Goal: Check status: Check status

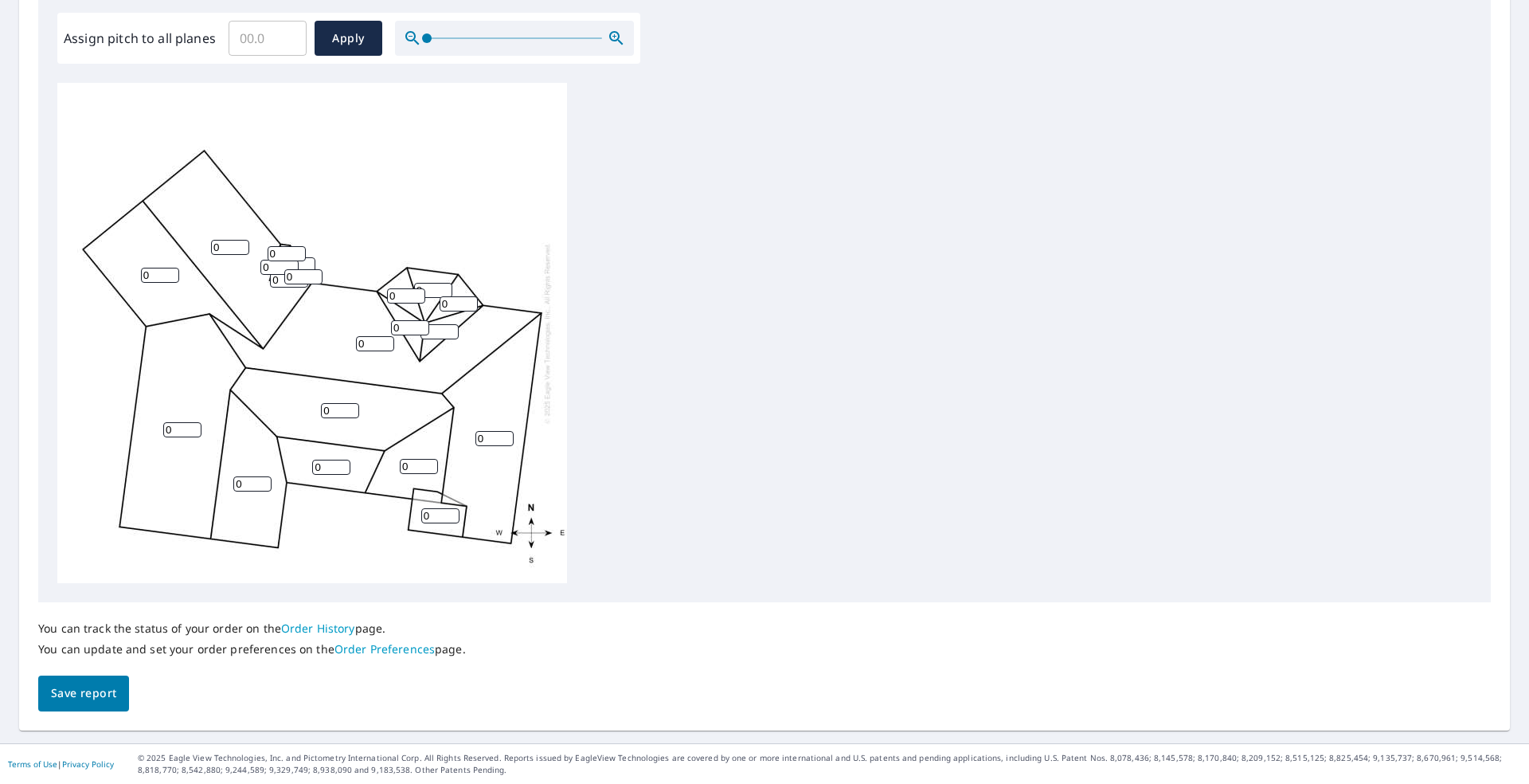
click at [114, 674] on span "Save report" at bounding box center [84, 693] width 65 height 20
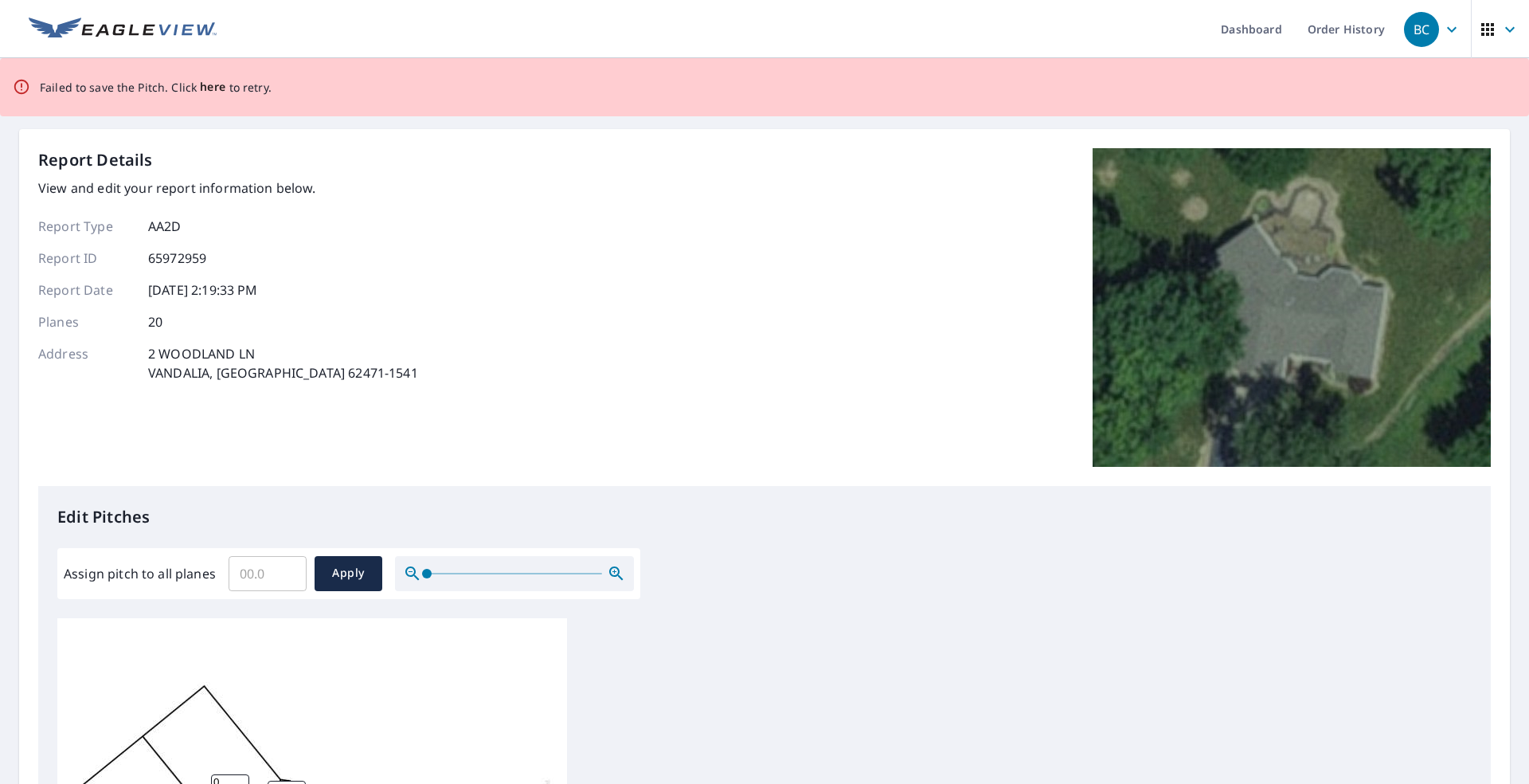
click at [205, 90] on span "here" at bounding box center [213, 86] width 26 height 20
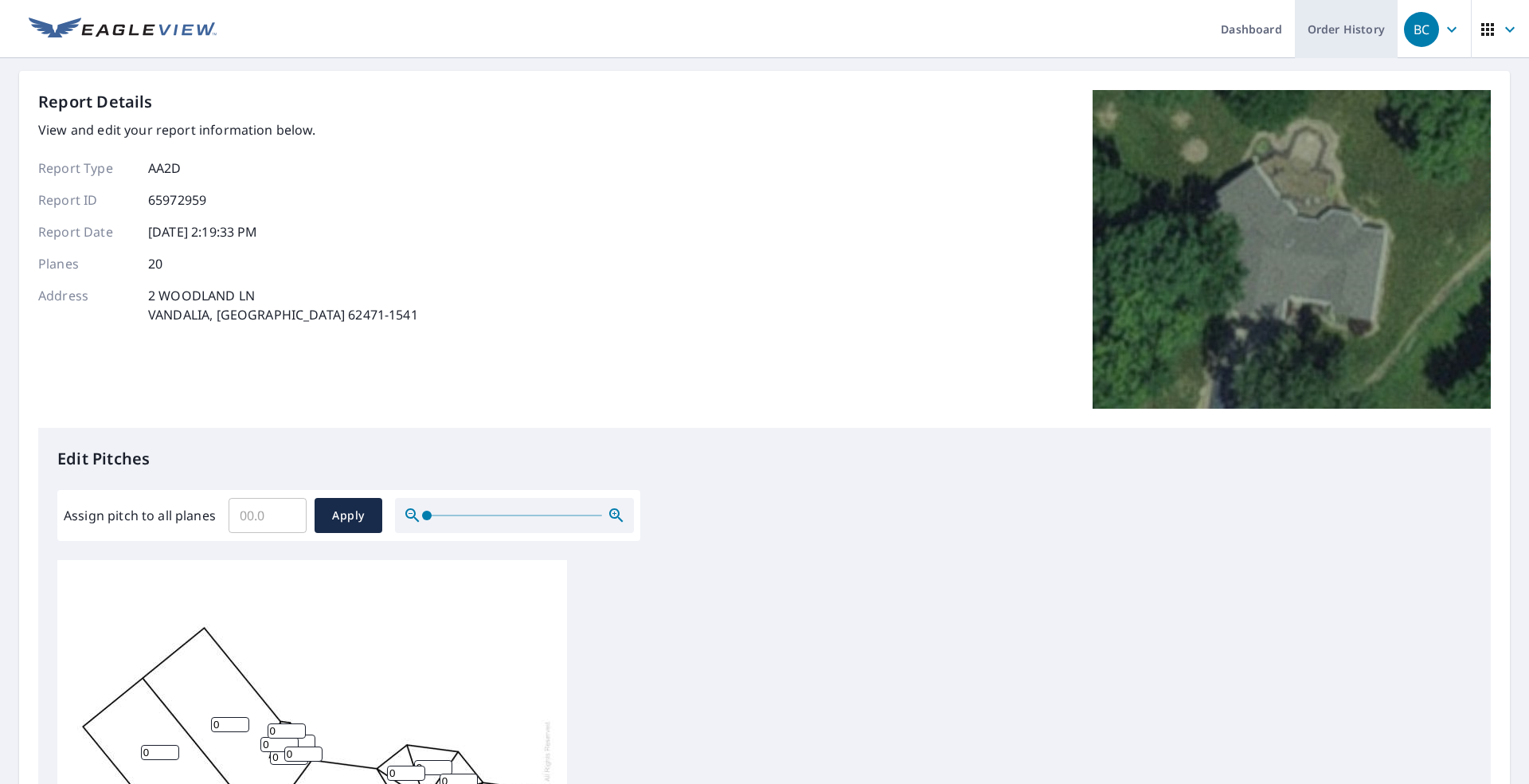
click at [707, 42] on link "Order History" at bounding box center [1346, 29] width 103 height 59
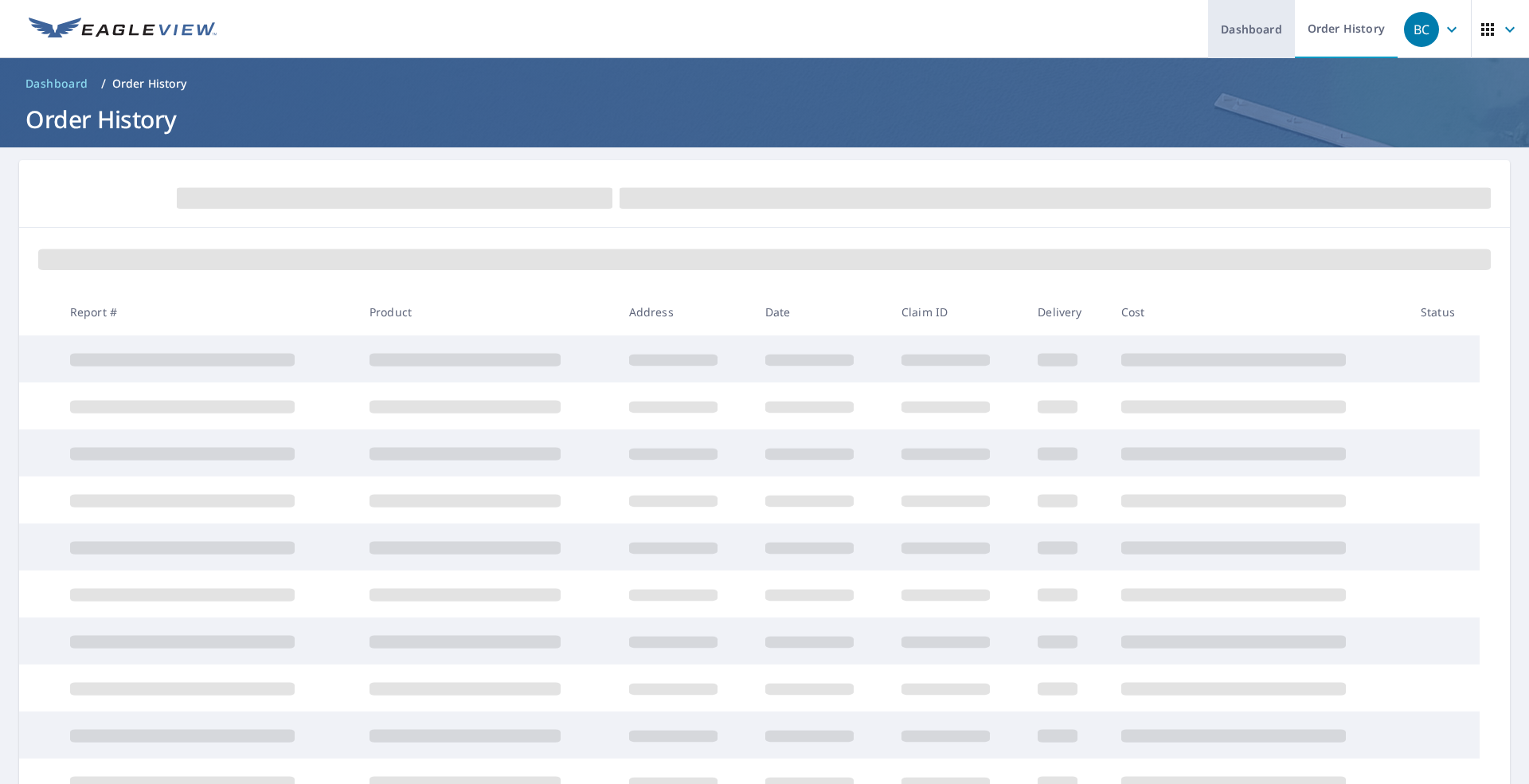
click at [707, 33] on link "Dashboard" at bounding box center [1251, 29] width 86 height 59
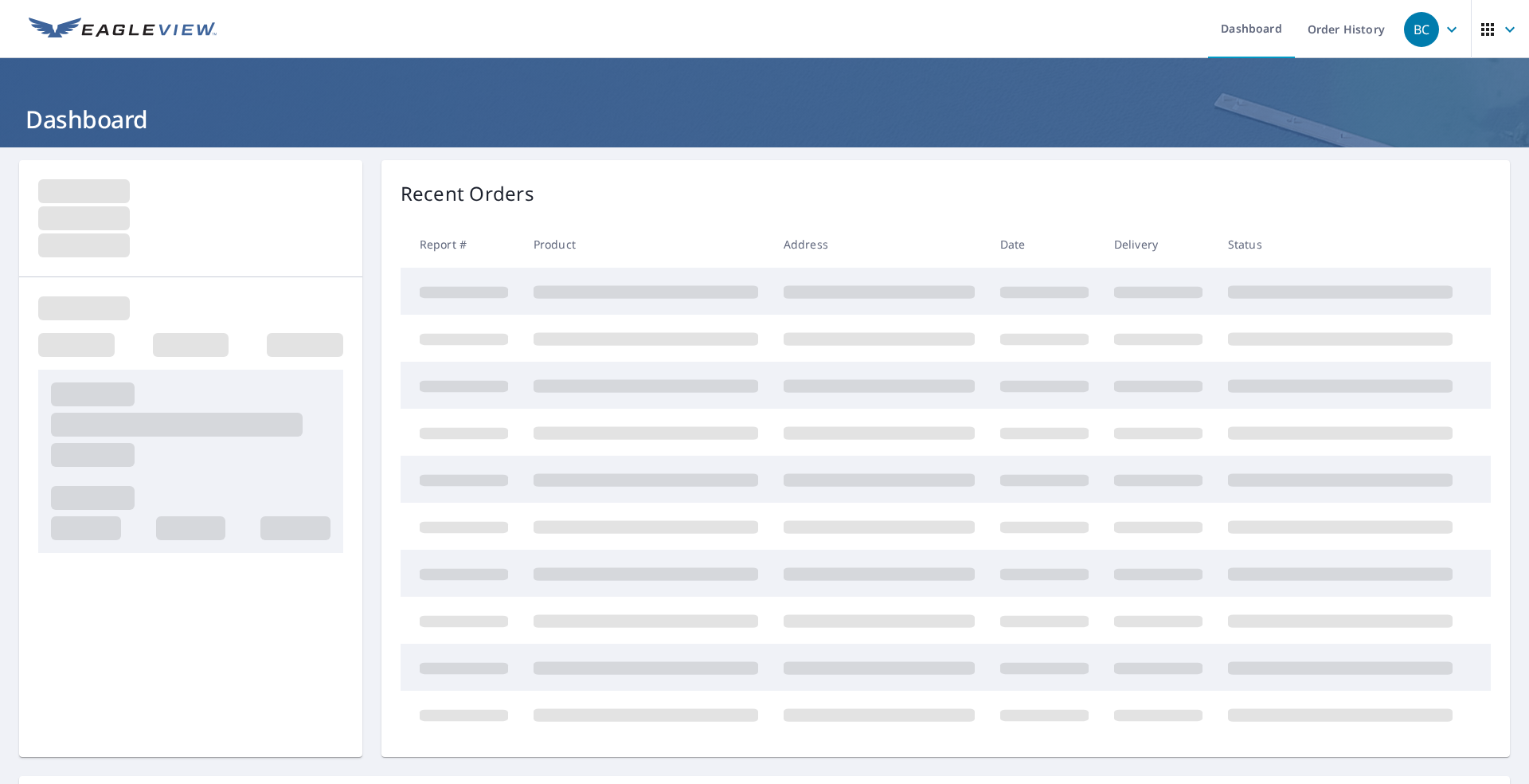
click at [707, 31] on icon "button" at bounding box center [1452, 29] width 20 height 20
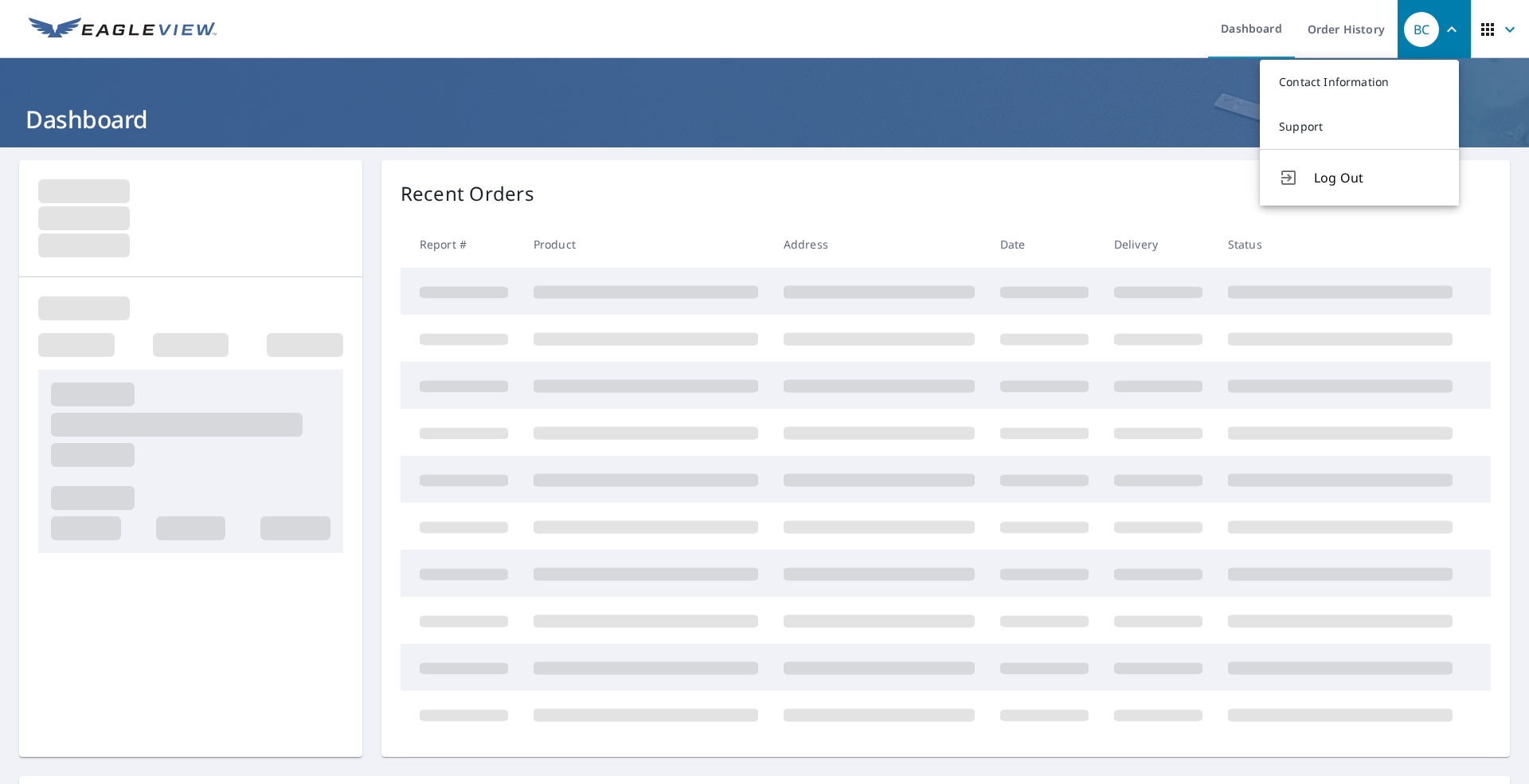
click at [707, 32] on icon "button" at bounding box center [1452, 29] width 20 height 20
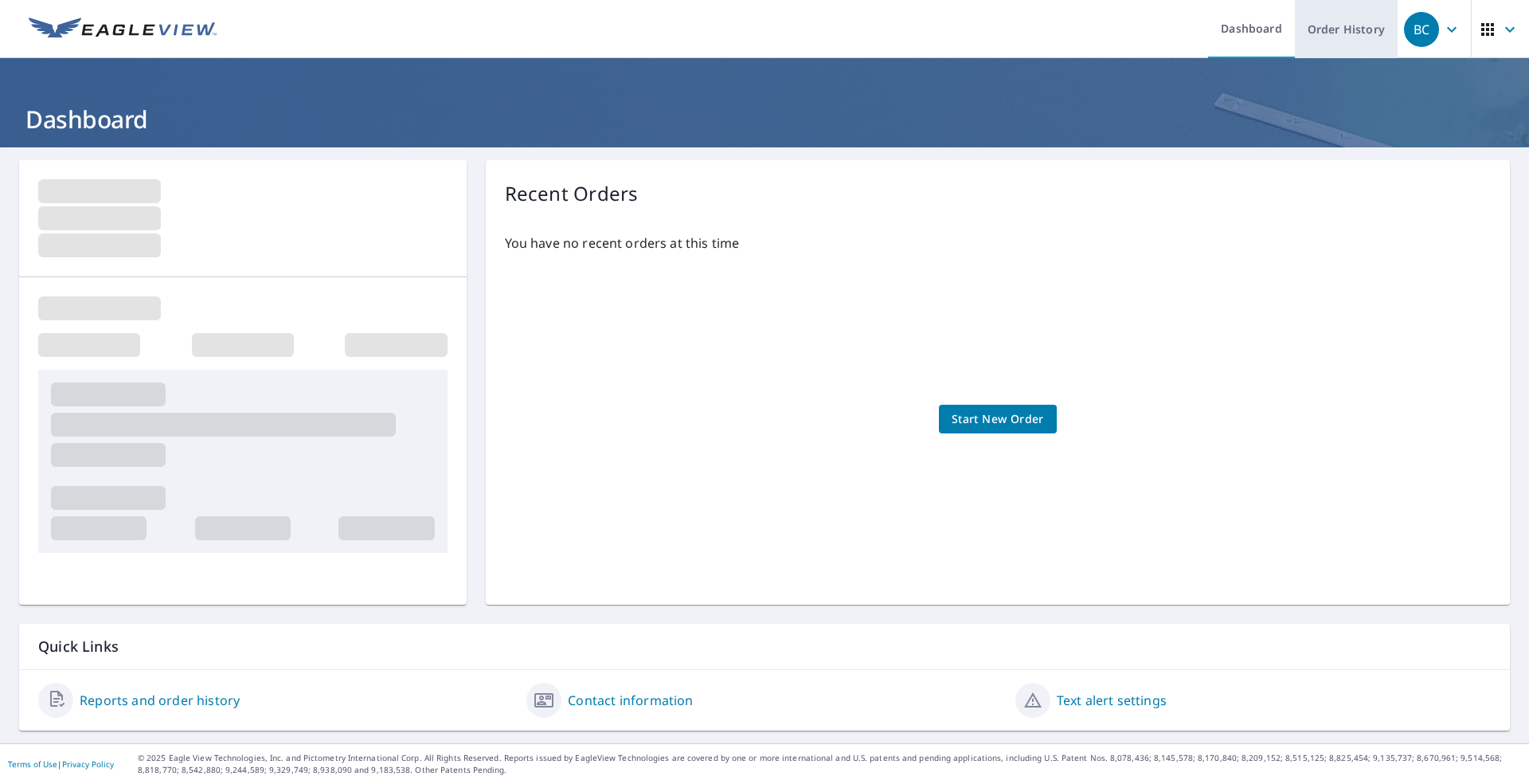
click at [707, 34] on link "Order History" at bounding box center [1346, 29] width 103 height 59
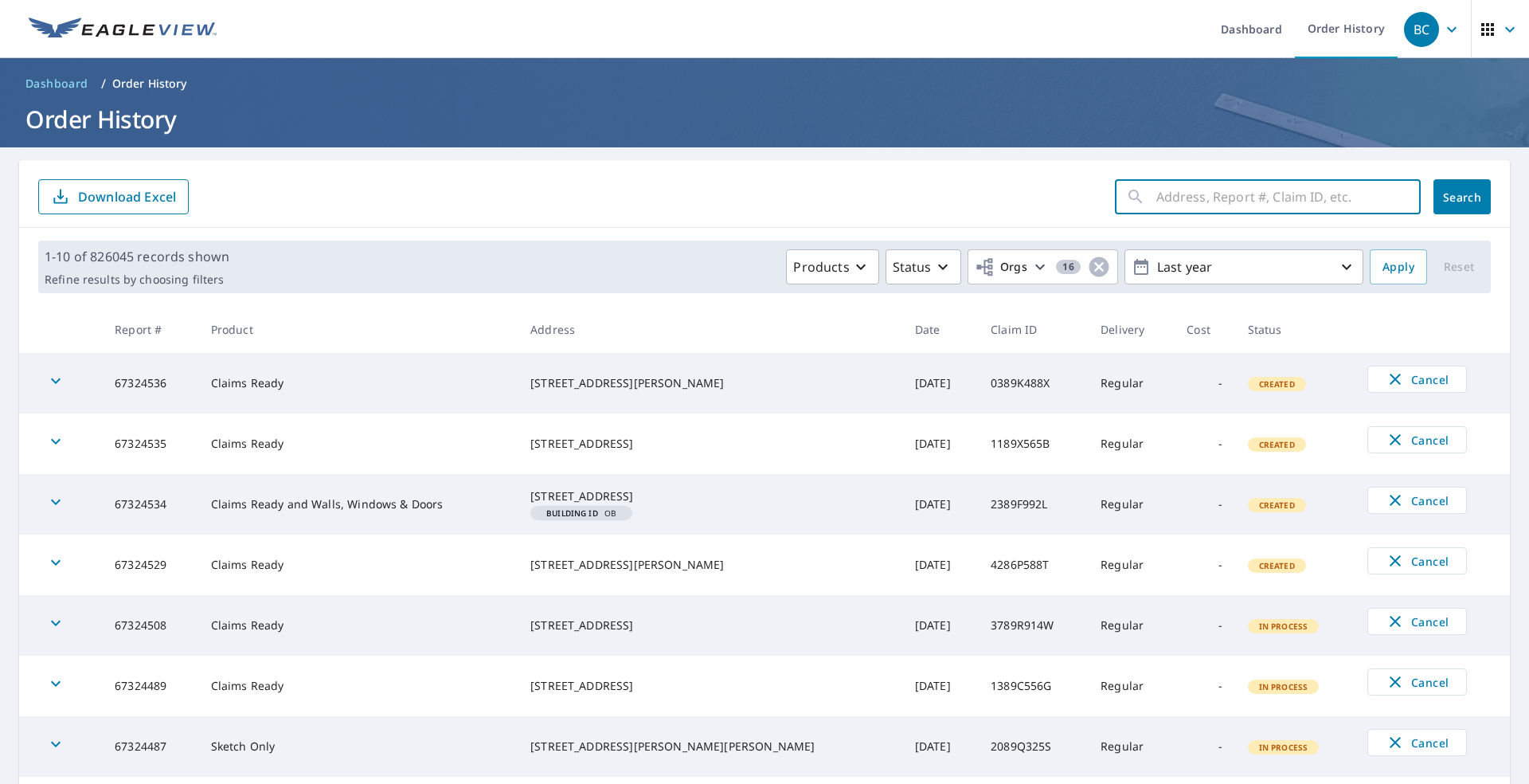
paste input "66481220"
type input "66481220"
click at [707, 209] on button "Search" at bounding box center [1462, 197] width 58 height 35
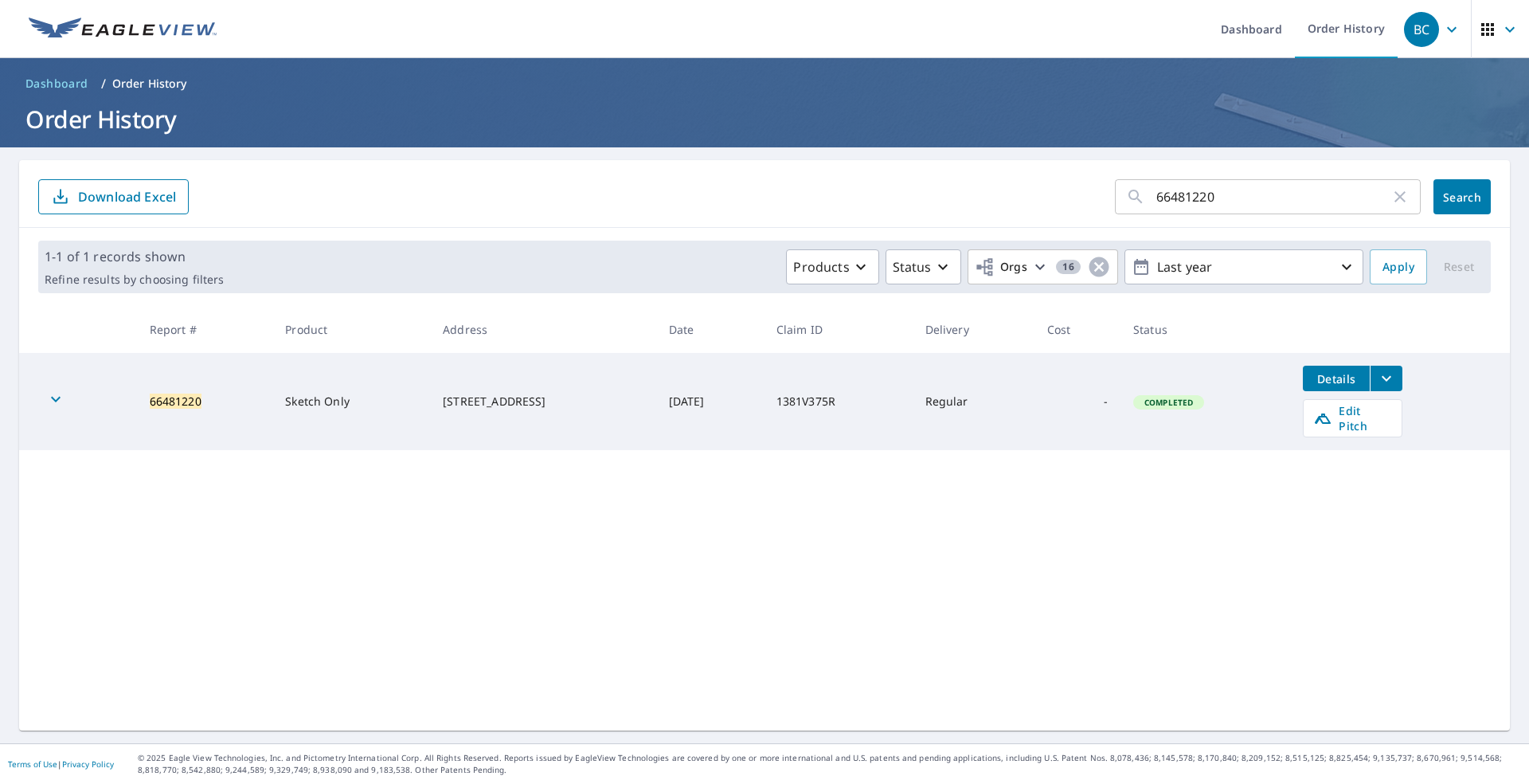
click at [707, 380] on icon "filesDropdownBtn-66481220" at bounding box center [1387, 378] width 20 height 20
